Goal: Navigation & Orientation: Find specific page/section

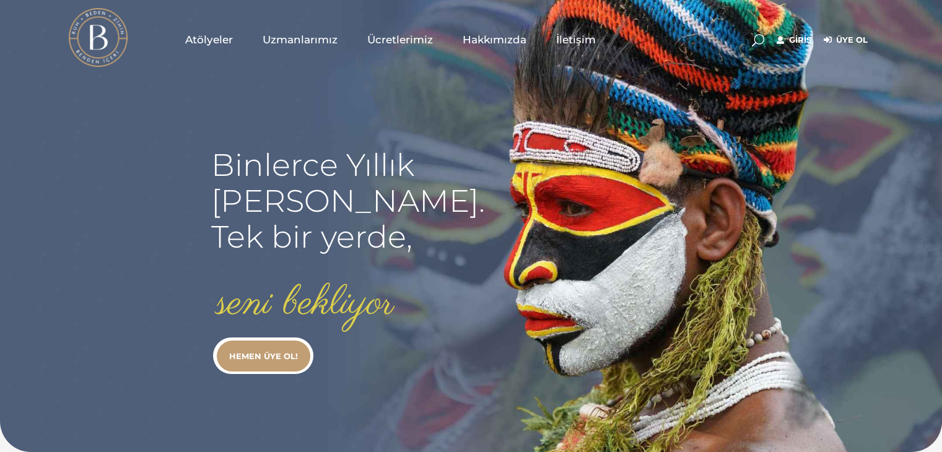
click at [265, 41] on span "Uzmanlarımız" at bounding box center [300, 40] width 75 height 14
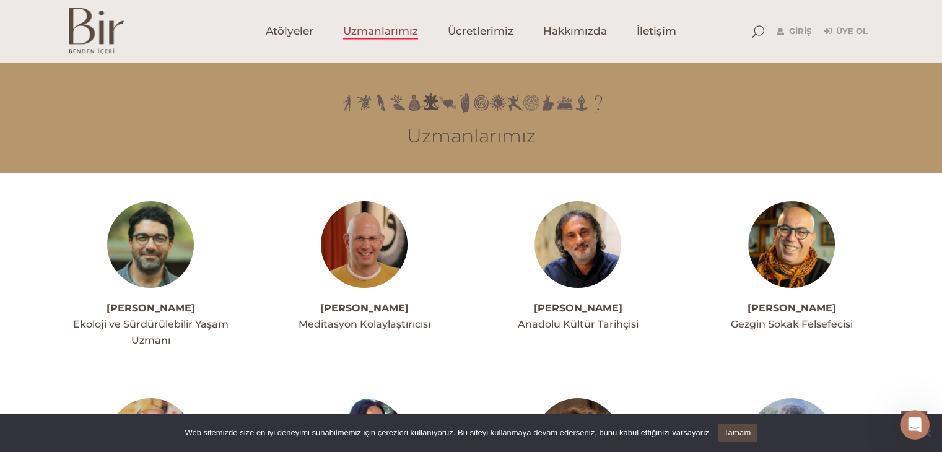
scroll to position [3288, 0]
click at [642, 32] on span "İletişim" at bounding box center [657, 31] width 40 height 14
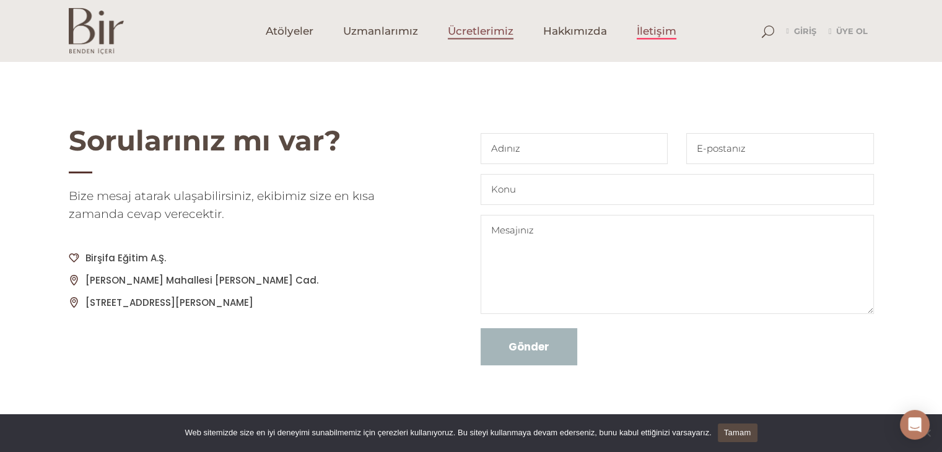
click at [508, 46] on link "Ücretlerimiz" at bounding box center [480, 31] width 95 height 62
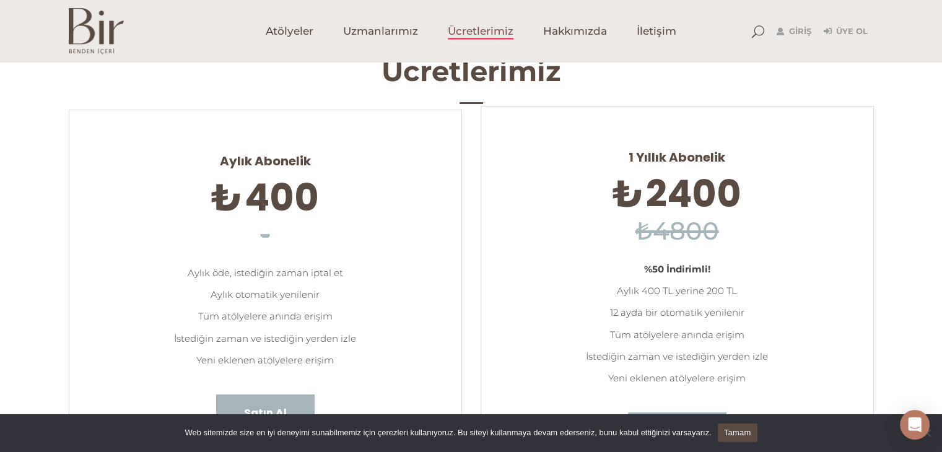
scroll to position [124, 0]
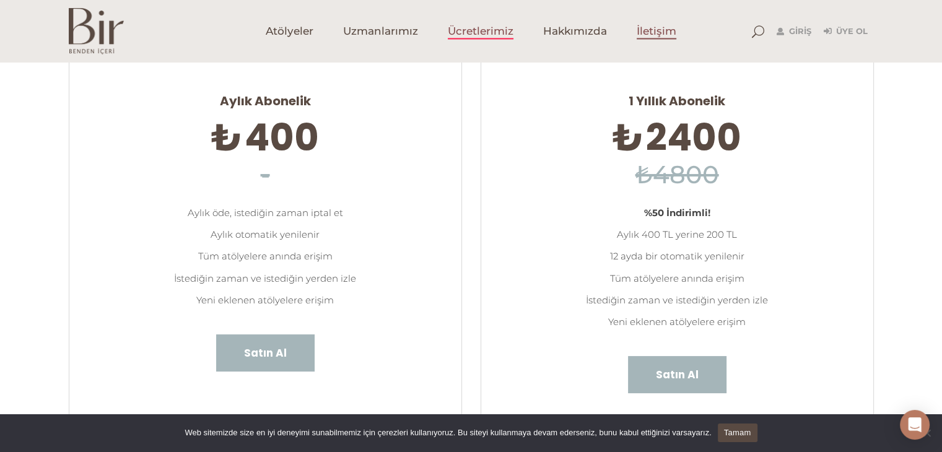
click at [638, 38] on span "İletişim" at bounding box center [657, 31] width 40 height 14
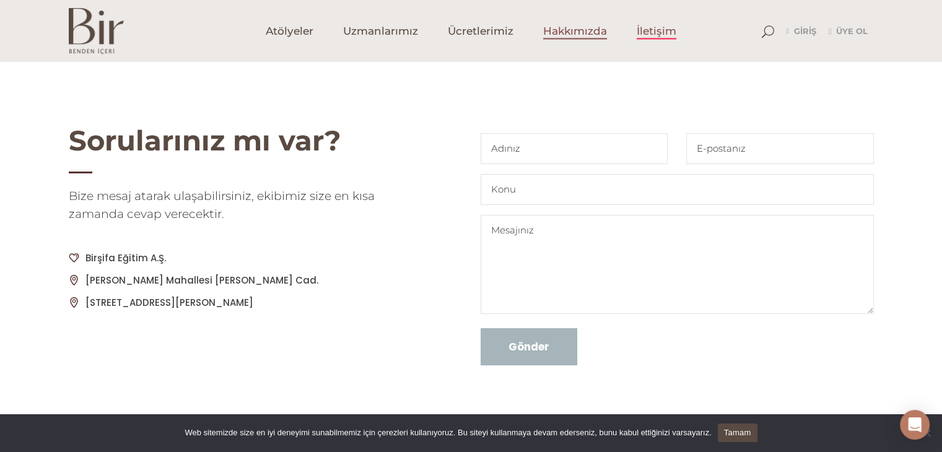
click at [610, 35] on link "Hakkımızda" at bounding box center [575, 31] width 94 height 62
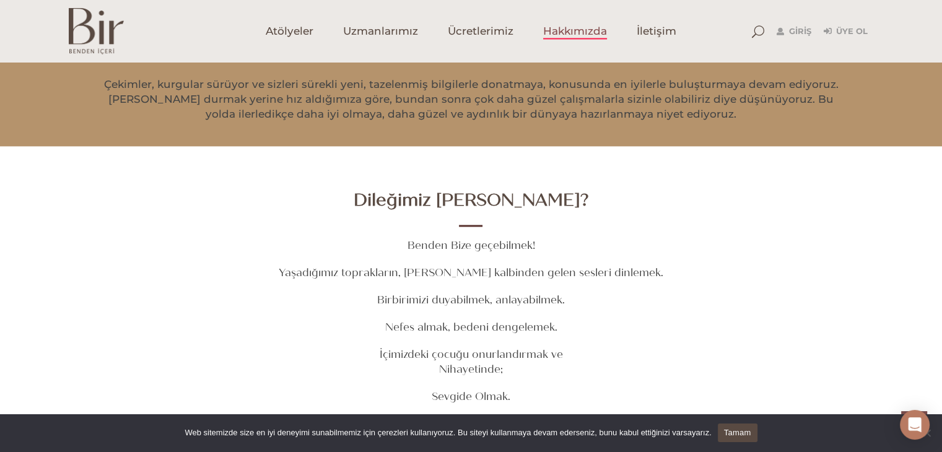
scroll to position [1710, 0]
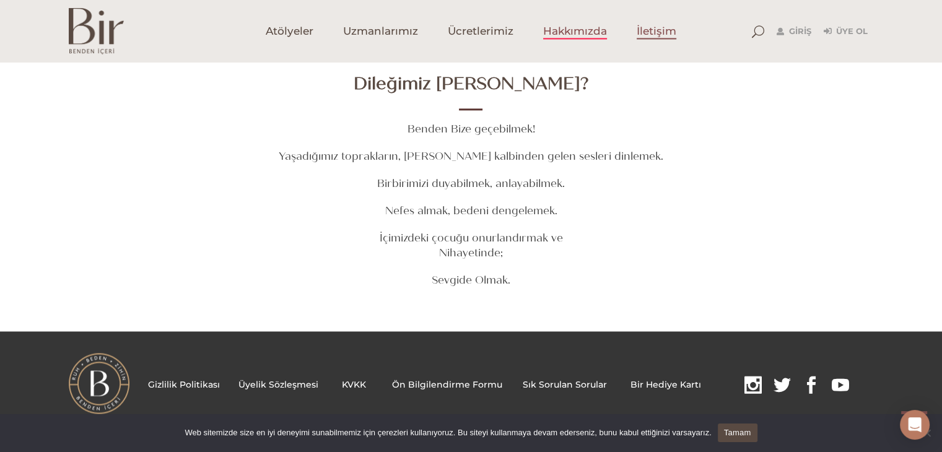
click at [673, 24] on span "İletişim" at bounding box center [657, 31] width 40 height 14
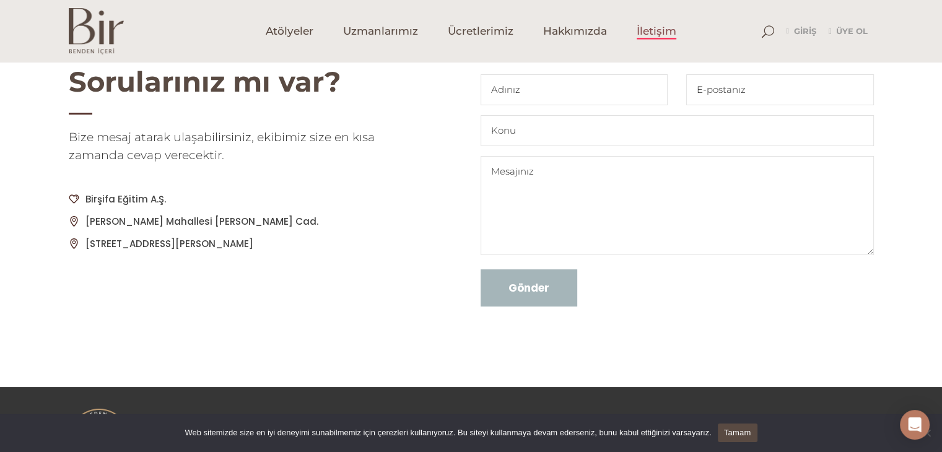
scroll to position [114, 0]
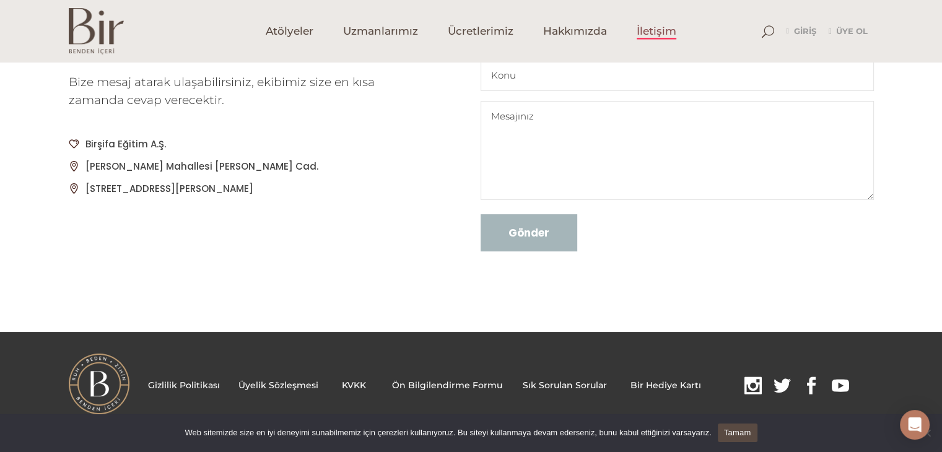
click at [567, 377] on p "Gizlilik Politikası Üyelik Sözleşmesi KVKK Ön Bilgilendirme Formu . Sık Sorulan…" at bounding box center [503, 386] width 711 height 19
click at [566, 382] on link "Sık Sorulan Sorular" at bounding box center [565, 385] width 84 height 11
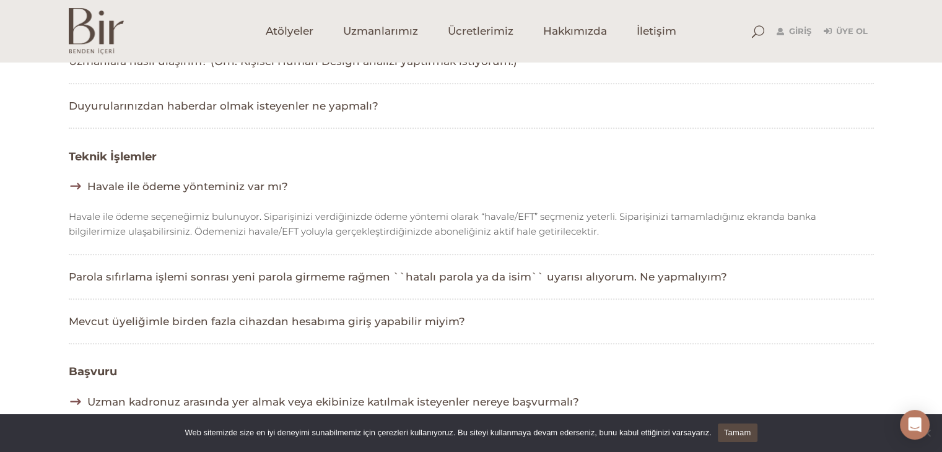
scroll to position [681, 0]
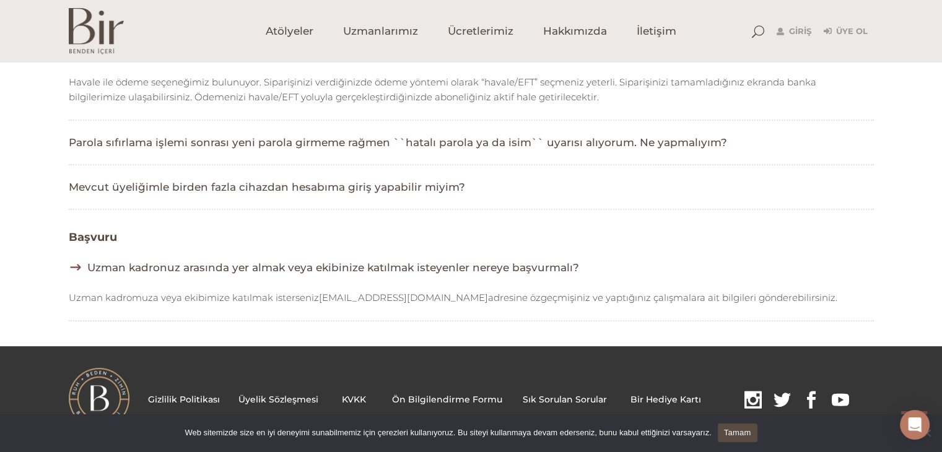
click at [211, 395] on link "Gizlilik Politikası" at bounding box center [184, 399] width 72 height 11
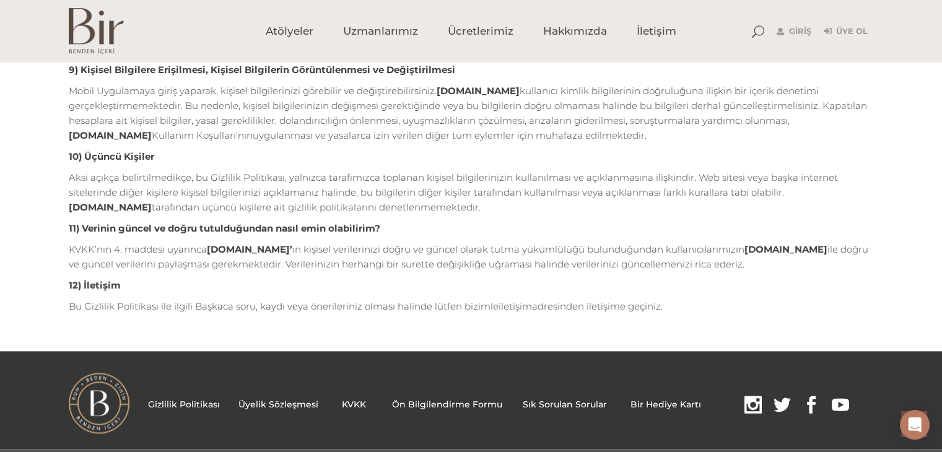
scroll to position [1421, 0]
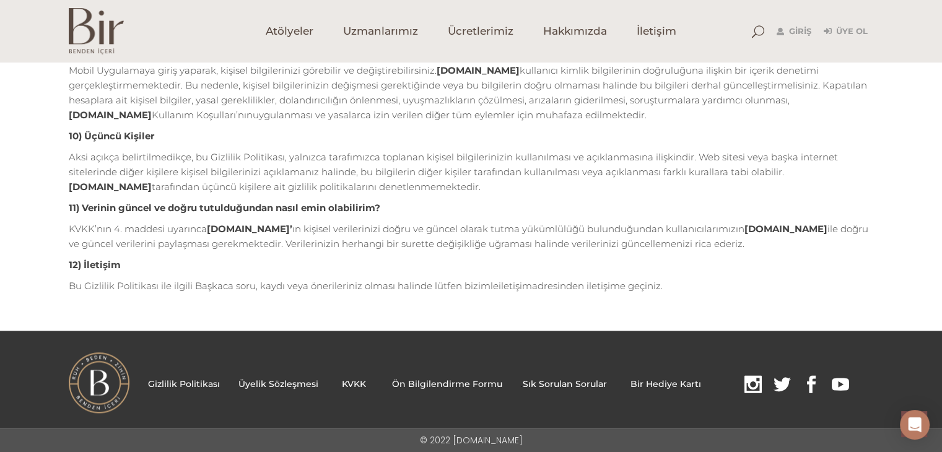
click at [275, 385] on link "Üyelik Sözleşmesi" at bounding box center [279, 384] width 80 height 11
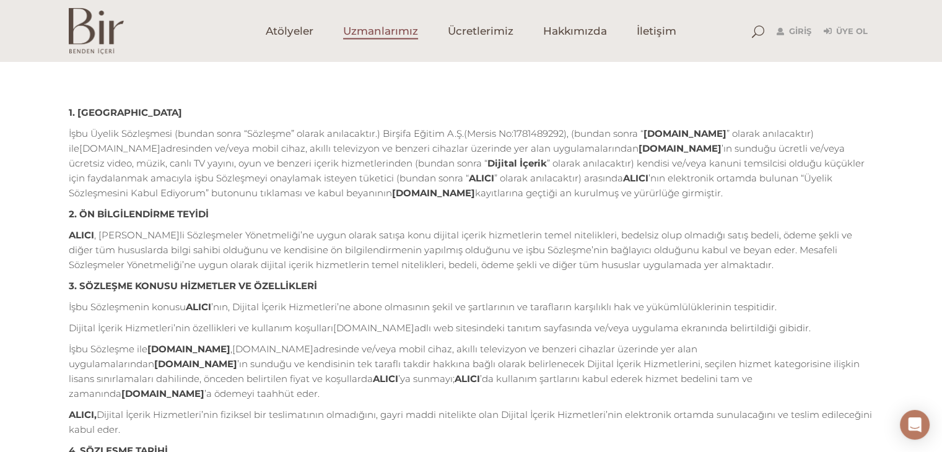
click at [398, 35] on span "Uzmanlarımız" at bounding box center [380, 31] width 75 height 14
